Goal: Task Accomplishment & Management: Complete application form

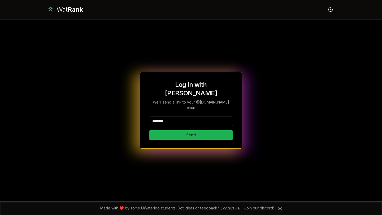
type input "********"
click at [160, 131] on button "Send" at bounding box center [191, 136] width 84 height 10
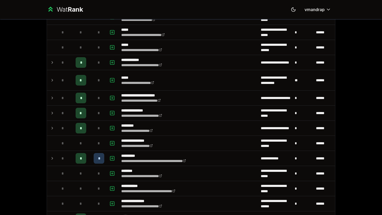
scroll to position [302, 0]
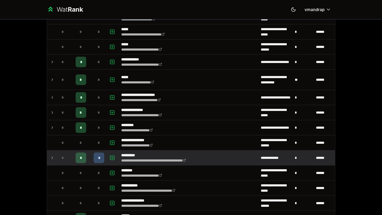
click at [50, 160] on icon at bounding box center [52, 158] width 4 height 6
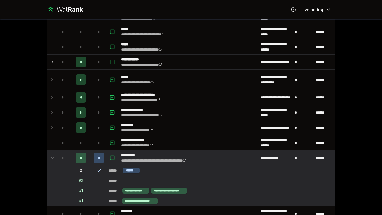
click at [50, 160] on icon at bounding box center [52, 158] width 4 height 6
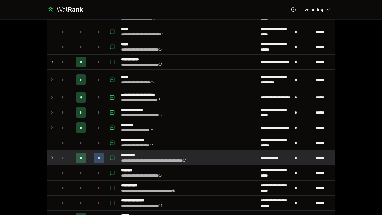
click at [54, 160] on icon at bounding box center [52, 158] width 4 height 6
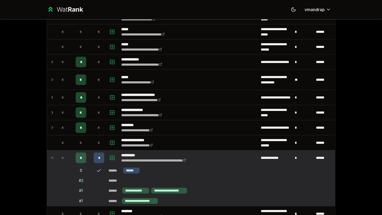
click at [96, 157] on div "*" at bounding box center [99, 158] width 11 height 11
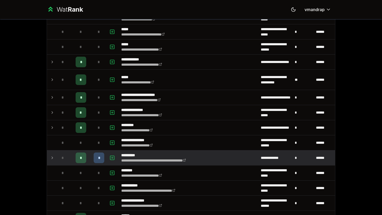
click at [96, 157] on div "*" at bounding box center [99, 158] width 11 height 11
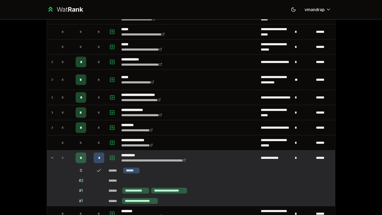
click at [51, 158] on icon at bounding box center [52, 158] width 4 height 6
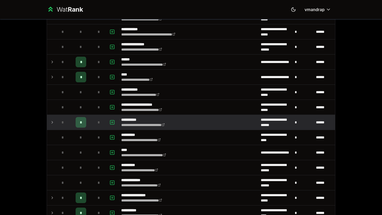
scroll to position [466, 0]
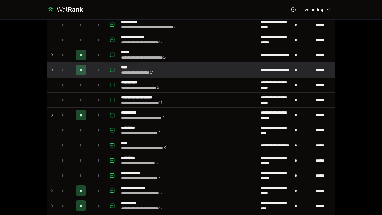
click at [56, 70] on td "*" at bounding box center [62, 70] width 15 height 15
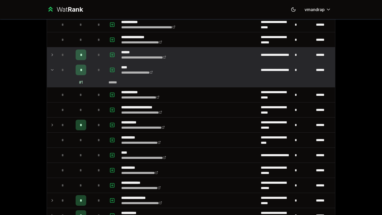
click at [51, 50] on td at bounding box center [51, 55] width 8 height 15
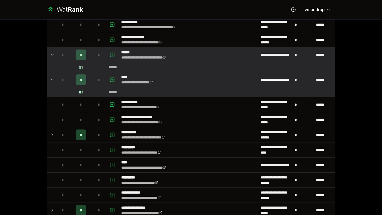
click at [51, 76] on td at bounding box center [51, 79] width 8 height 15
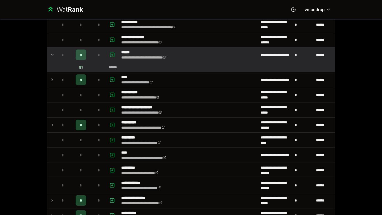
click at [54, 53] on icon at bounding box center [52, 55] width 4 height 6
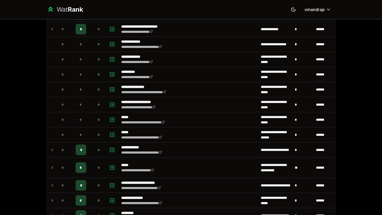
scroll to position [209, 0]
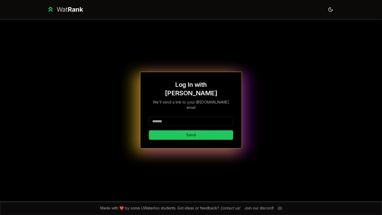
click at [188, 117] on input at bounding box center [191, 122] width 84 height 10
type input "********"
click at [165, 131] on button "Send" at bounding box center [191, 136] width 84 height 10
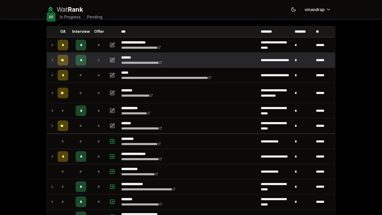
scroll to position [30, 0]
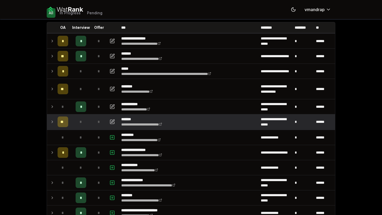
click at [54, 124] on icon at bounding box center [52, 122] width 4 height 6
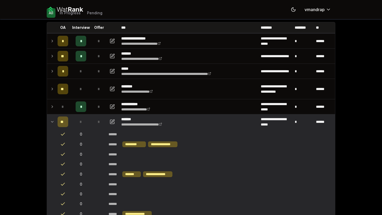
click at [54, 124] on icon at bounding box center [52, 122] width 4 height 6
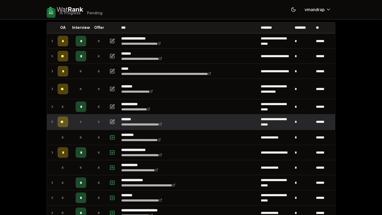
click at [54, 124] on icon at bounding box center [52, 122] width 4 height 6
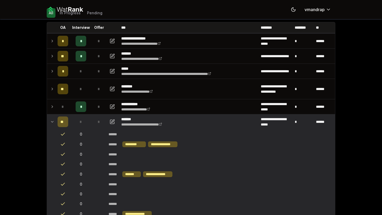
click at [54, 124] on icon at bounding box center [52, 122] width 4 height 6
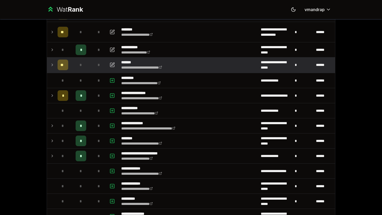
scroll to position [0, 0]
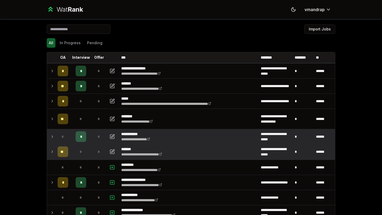
click at [52, 135] on icon at bounding box center [52, 137] width 4 height 6
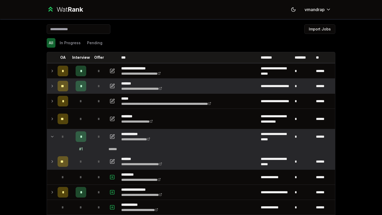
click at [54, 85] on icon at bounding box center [52, 86] width 4 height 6
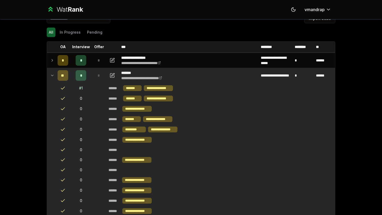
scroll to position [10, 0]
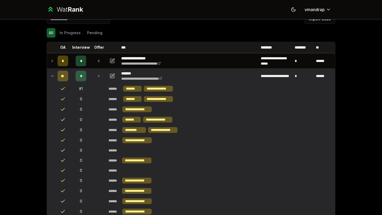
click at [51, 75] on icon at bounding box center [52, 76] width 4 height 6
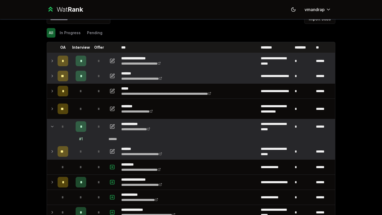
click at [52, 63] on icon at bounding box center [52, 61] width 4 height 6
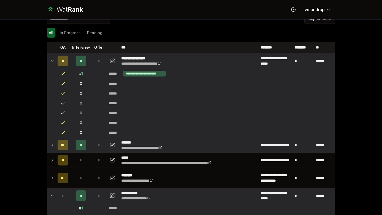
click at [52, 63] on icon at bounding box center [52, 61] width 4 height 6
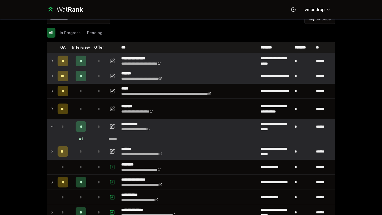
click at [53, 72] on td at bounding box center [51, 76] width 8 height 15
